Goal: Task Accomplishment & Management: Manage account settings

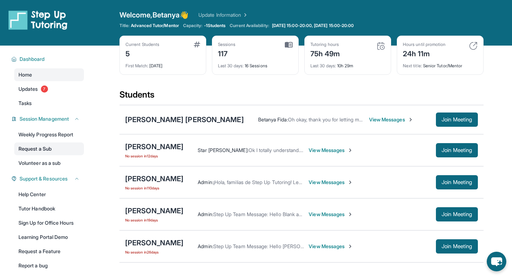
click at [55, 150] on link "Request a Sub" at bounding box center [49, 148] width 70 height 13
click at [52, 147] on link "Request a Sub" at bounding box center [49, 148] width 70 height 13
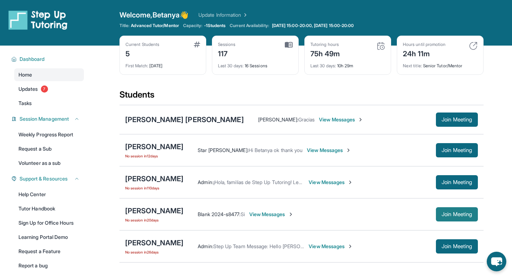
click at [455, 214] on span "Join Meeting" at bounding box center [457, 214] width 31 height 4
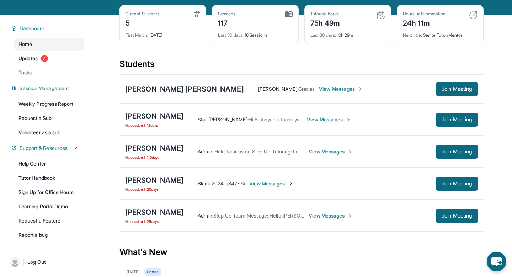
scroll to position [44, 0]
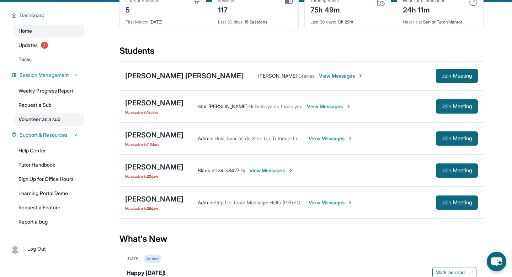
click at [48, 117] on link "Volunteer as a sub" at bounding box center [49, 119] width 70 height 13
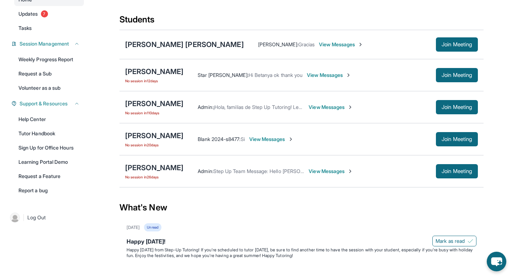
scroll to position [0, 0]
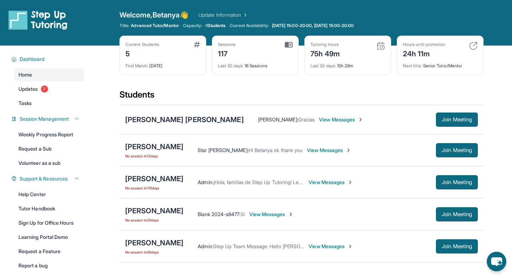
click at [196, 46] on img at bounding box center [197, 45] width 6 height 6
click at [233, 16] on link "Update Information" at bounding box center [223, 14] width 50 height 7
click at [209, 26] on span "-1 Students" at bounding box center [215, 26] width 22 height 6
